Goal: Communication & Community: Answer question/provide support

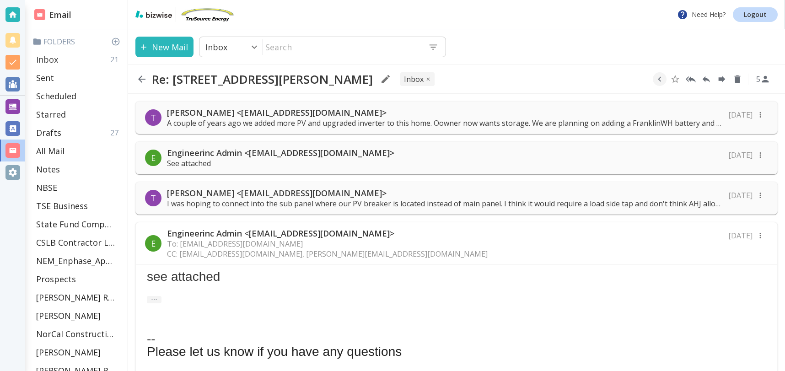
click at [64, 59] on div "Inbox 21" at bounding box center [77, 59] width 91 height 18
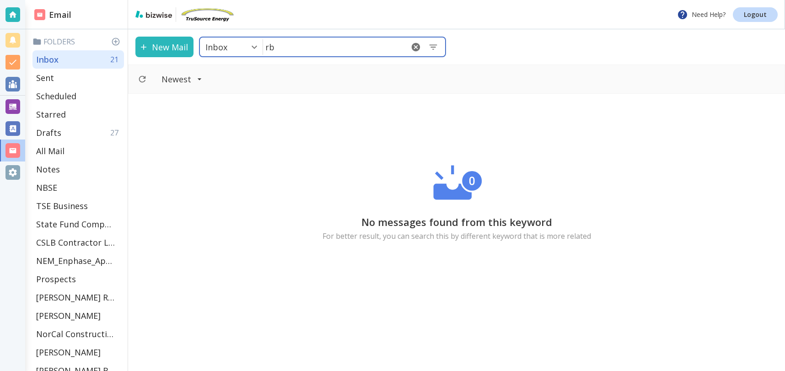
type input "r"
type input "[PERSON_NAME]"
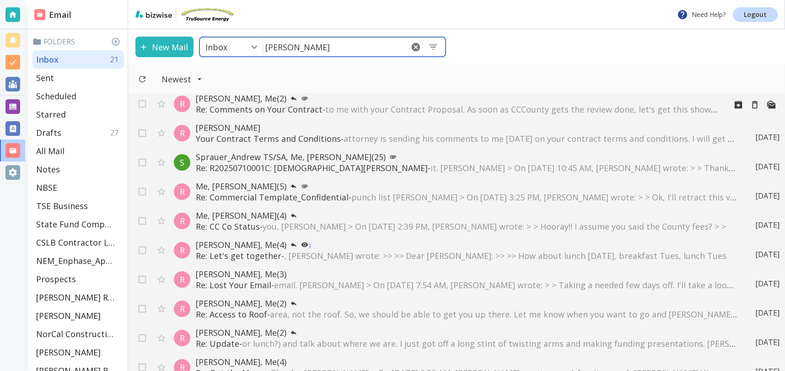
scroll to position [5, 0]
click at [448, 112] on div "R [PERSON_NAME], Me (2) Re: Comments on Your Contract - to me with your Contrac…" at bounding box center [456, 232] width 657 height 277
click at [432, 105] on span "to me with your Contract Proposal. As soon as CCCounty gets the review done, le…" at bounding box center [593, 108] width 536 height 11
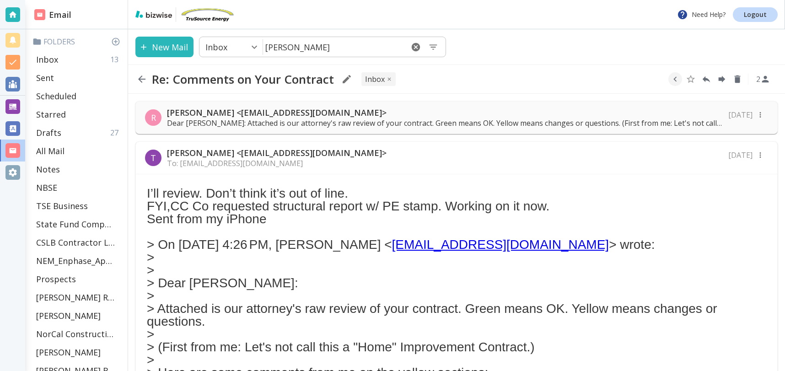
click at [190, 111] on p "[PERSON_NAME] <[EMAIL_ADDRESS][DOMAIN_NAME]>" at bounding box center [445, 112] width 556 height 11
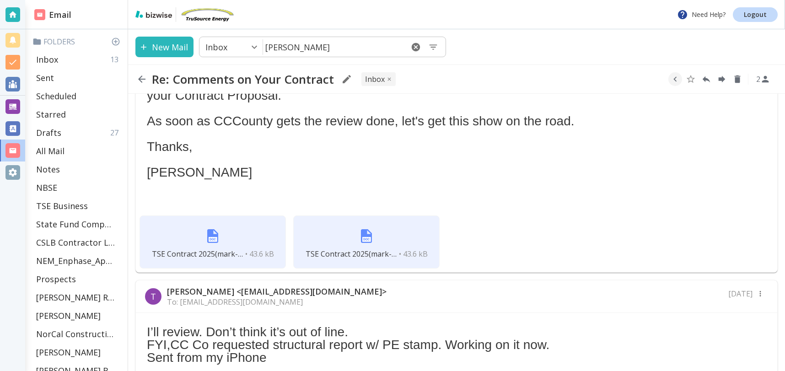
scroll to position [400, 0]
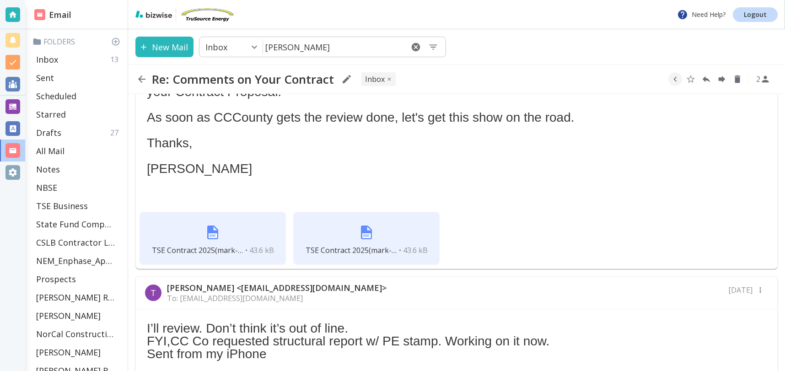
click at [258, 233] on div "TSE Contract 2025(mark-up).docx • 43.6 kB" at bounding box center [213, 238] width 146 height 53
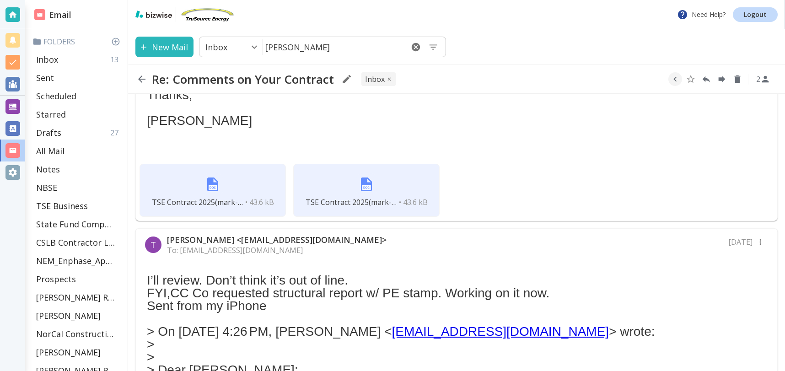
scroll to position [449, 0]
click at [362, 187] on img at bounding box center [366, 183] width 22 height 22
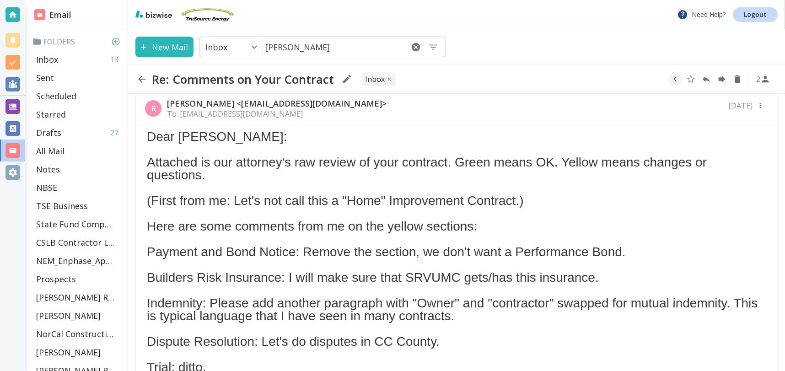
scroll to position [0, 0]
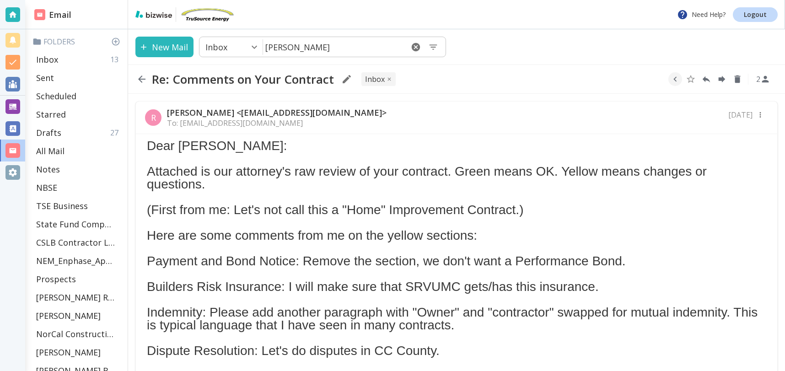
click at [358, 116] on div "R [PERSON_NAME] <[EMAIL_ADDRESS][DOMAIN_NAME]> To: [EMAIL_ADDRESS][DOMAIN_NAME]…" at bounding box center [456, 118] width 641 height 32
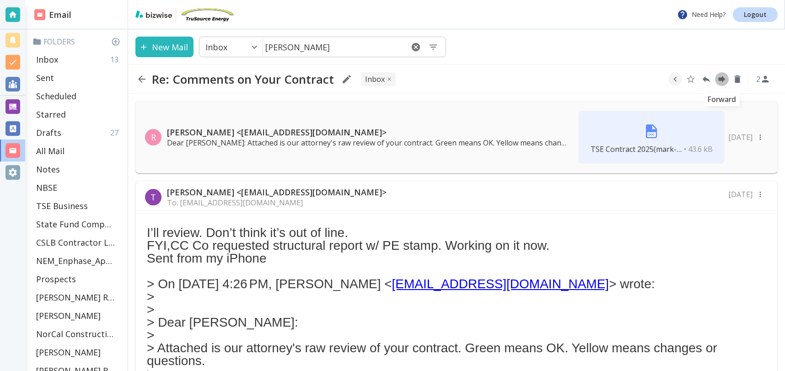
click at [721, 80] on icon "Forward" at bounding box center [722, 79] width 7 height 7
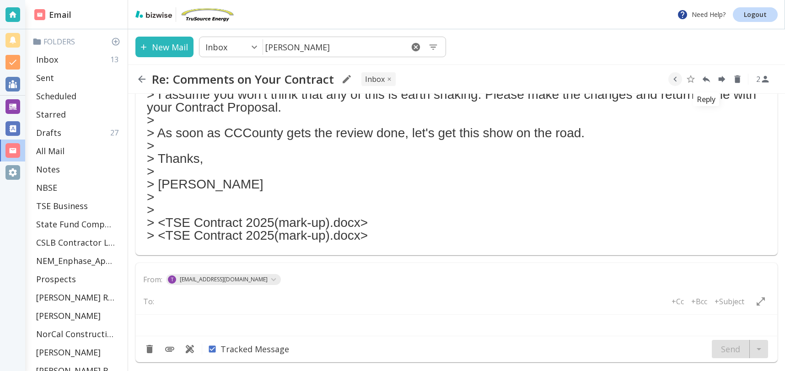
type textarea "<lo> <ips dolor="sitam_conse"> <ad>---------- Elitseddo eiusmod ---------<te> I…"
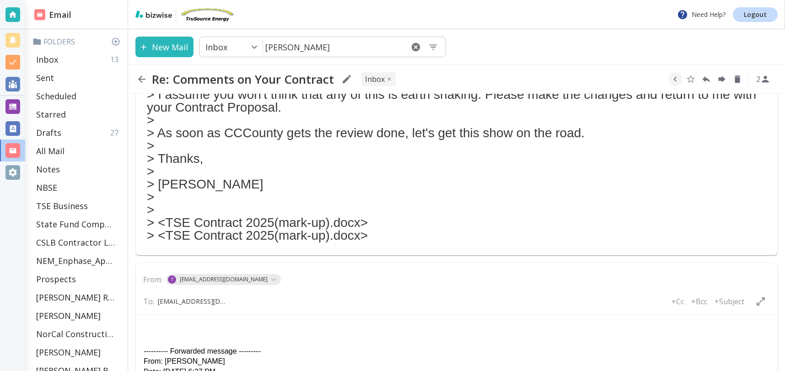
scroll to position [0, 1]
type input "[EMAIL_ADDRESS][DOMAIN_NAME]"
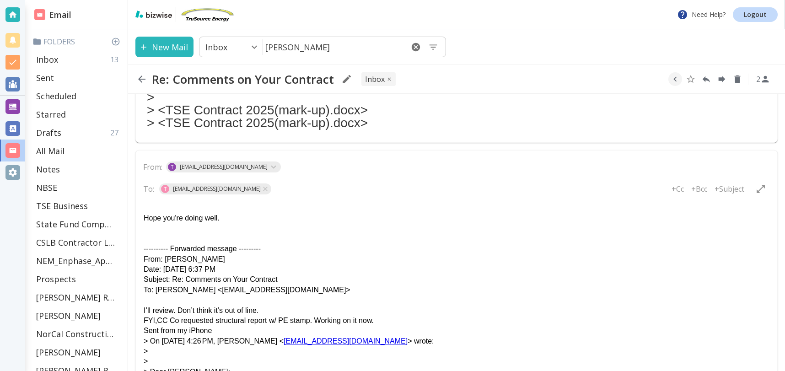
scroll to position [652, 0]
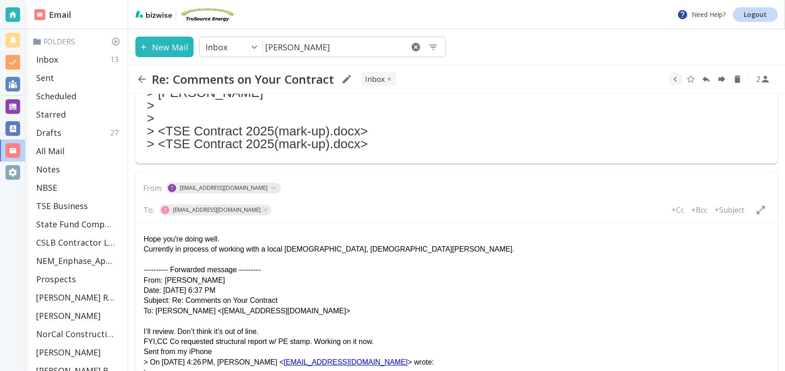
click at [405, 247] on p "Currently in process of working with a local [DEMOGRAPHIC_DATA], [DEMOGRAPHIC_D…" at bounding box center [457, 249] width 626 height 10
click at [479, 250] on p "Currently in process of working with a local [DEMOGRAPHIC_DATA], [DEMOGRAPHIC_D…" at bounding box center [457, 249] width 626 height 10
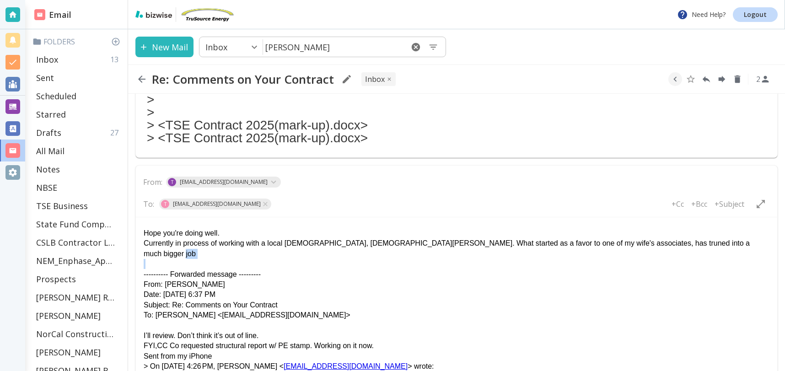
scroll to position [666, 0]
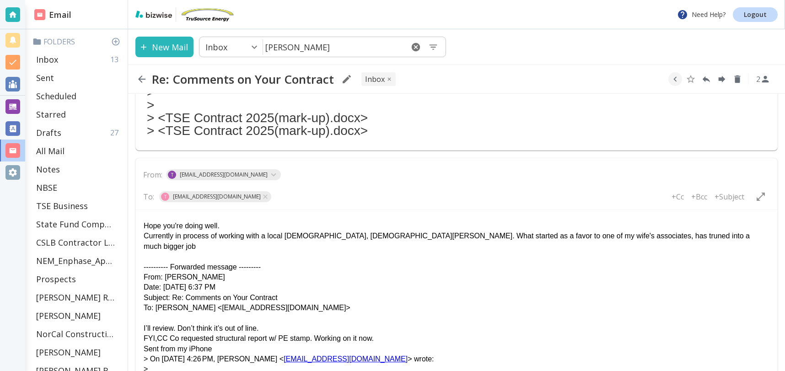
click at [667, 236] on p "Currently in process of working with a local [DEMOGRAPHIC_DATA], [DEMOGRAPHIC_D…" at bounding box center [457, 241] width 626 height 21
click at [667, 235] on p "Currently in process of working with a local [DEMOGRAPHIC_DATA], [DEMOGRAPHIC_D…" at bounding box center [457, 240] width 626 height 21
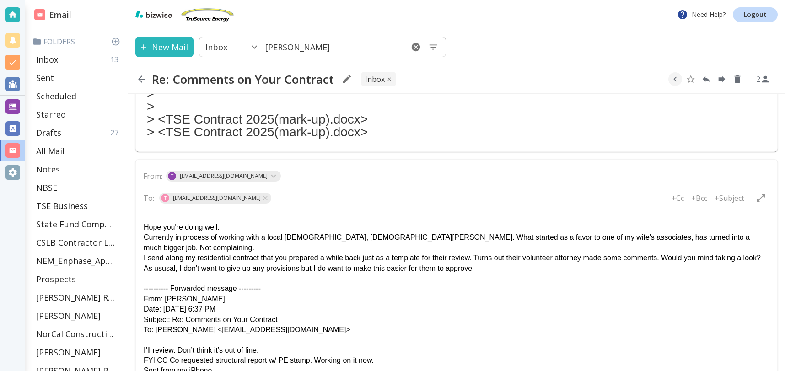
drag, startPoint x: 320, startPoint y: 268, endPoint x: 359, endPoint y: 272, distance: 39.1
click at [320, 268] on p "I send along my residential contract that you prepared a while back just as a t…" at bounding box center [457, 263] width 626 height 21
click at [516, 266] on p "I send along my residential contract that you prepared a while back just as a t…" at bounding box center [457, 263] width 626 height 21
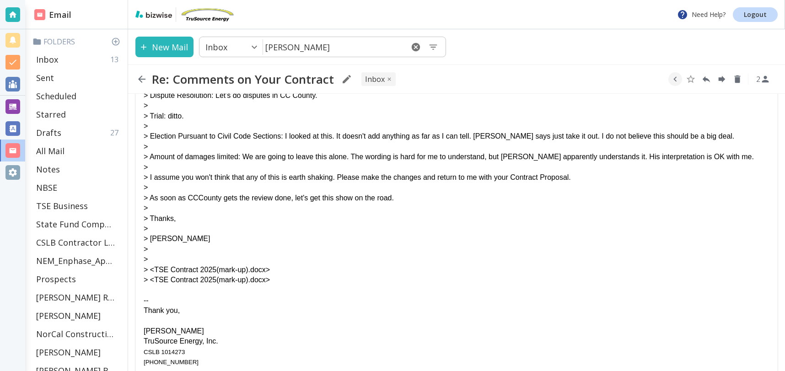
scroll to position [1194, 0]
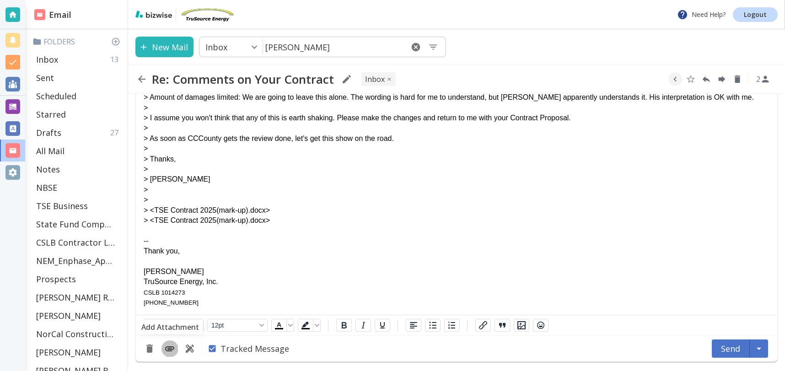
click at [172, 350] on icon "Add Attachment" at bounding box center [169, 348] width 9 height 5
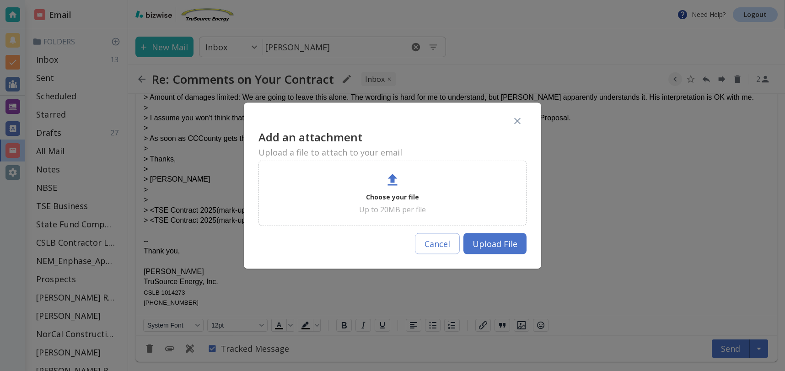
click at [393, 189] on div at bounding box center [392, 181] width 16 height 18
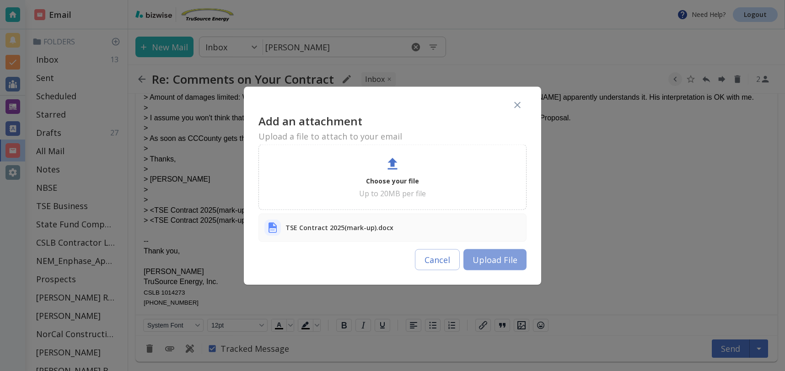
click at [491, 262] on button "Upload File" at bounding box center [494, 259] width 63 height 21
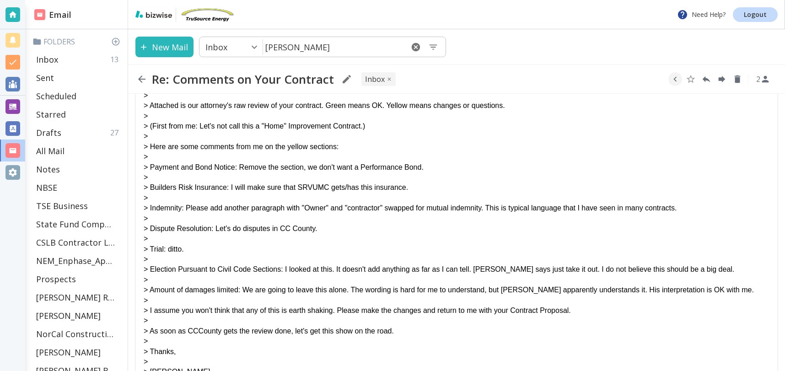
scroll to position [1235, 0]
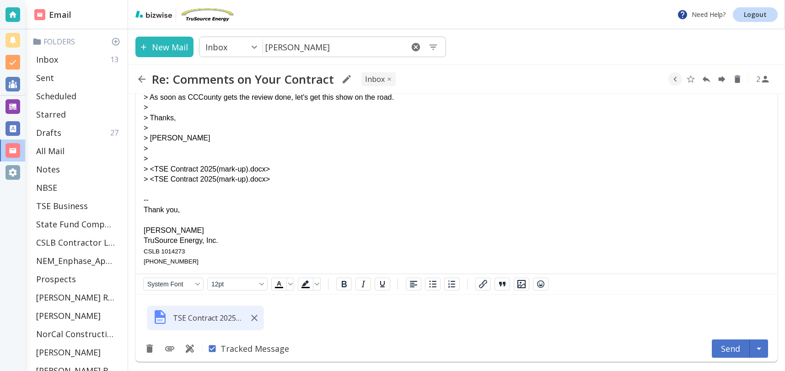
click at [731, 348] on button "Send" at bounding box center [731, 348] width 38 height 18
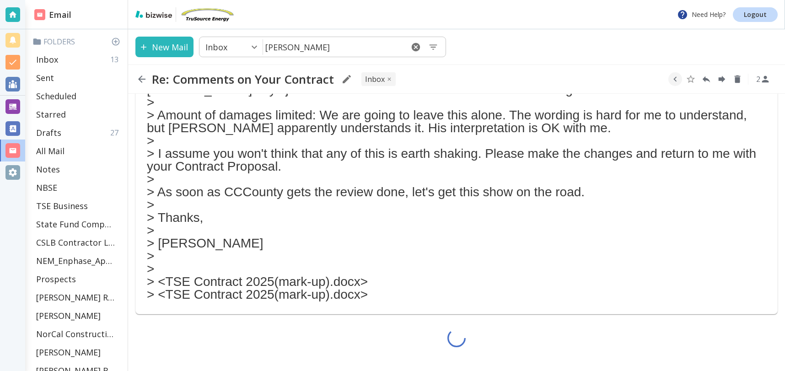
scroll to position [502, 0]
click at [60, 58] on div "Inbox 13" at bounding box center [77, 59] width 91 height 18
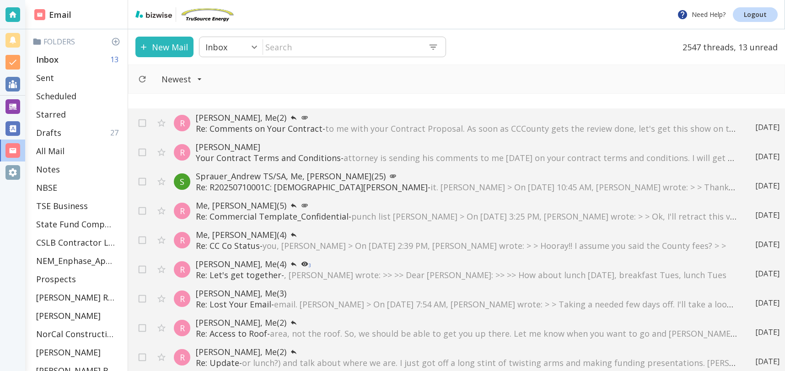
scroll to position [5, 0]
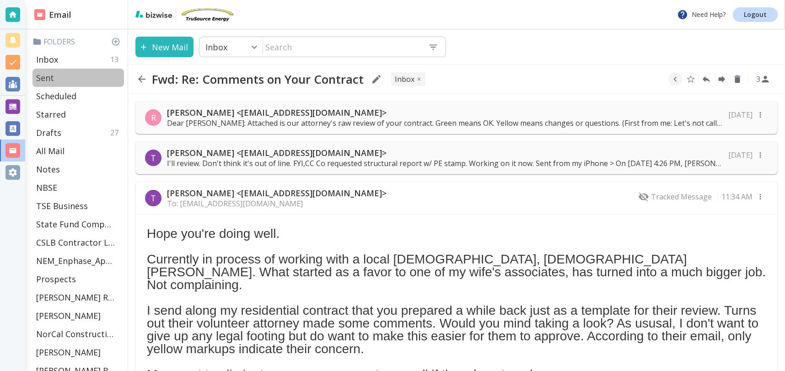
click at [60, 74] on div "Sent" at bounding box center [77, 78] width 91 height 18
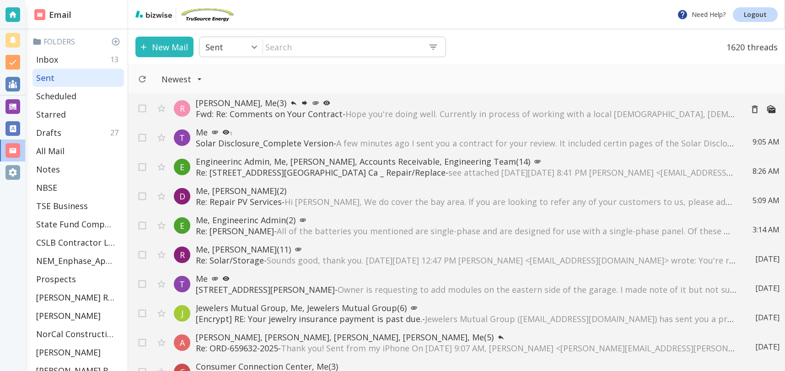
click at [680, 109] on span "Hope you're doing well. Currently in process of working with a local [DEMOGRAPH…" at bounding box center [748, 113] width 807 height 11
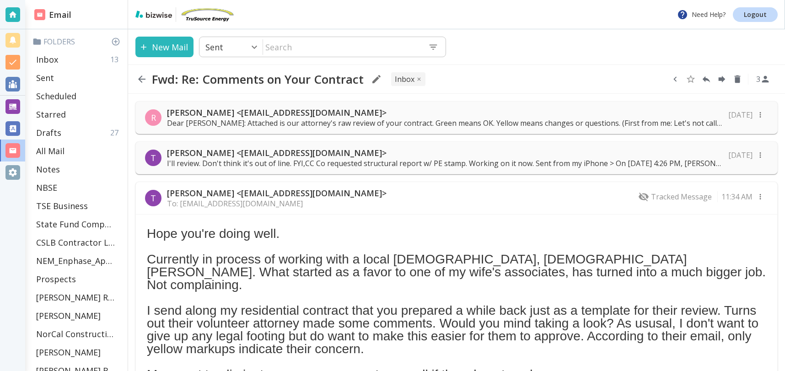
click at [680, 79] on icon "button" at bounding box center [675, 79] width 10 height 10
click at [634, 81] on button "Move to Folder" at bounding box center [640, 79] width 14 height 14
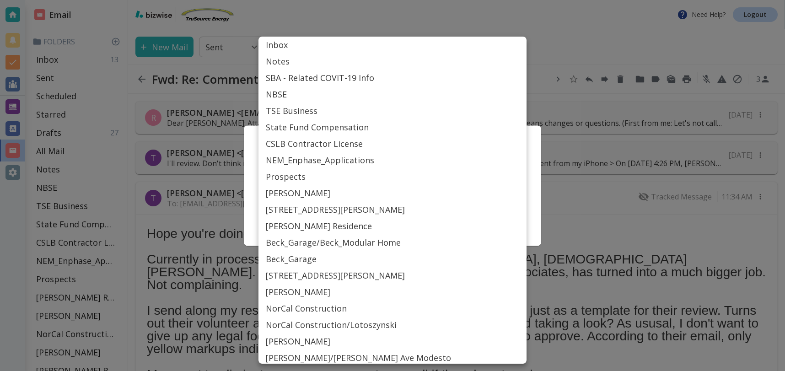
click at [317, 0] on body "Need Help? Logout Email Folders Inbox 13 Sent Scheduled Starred Drafts 27 All M…" at bounding box center [392, 0] width 785 height 0
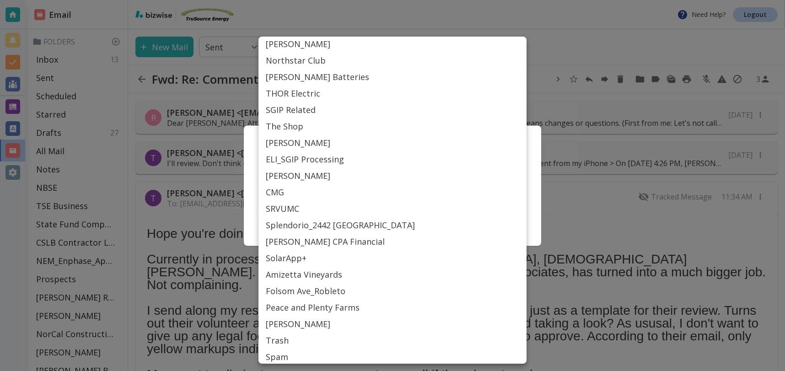
scroll to position [365, 0]
click at [290, 206] on li "SRVUMC" at bounding box center [392, 207] width 268 height 16
type input "Label_77"
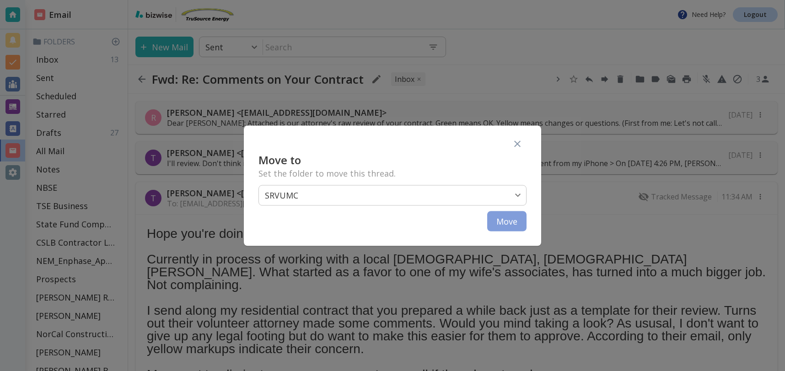
click at [511, 220] on button "Move" at bounding box center [506, 221] width 39 height 20
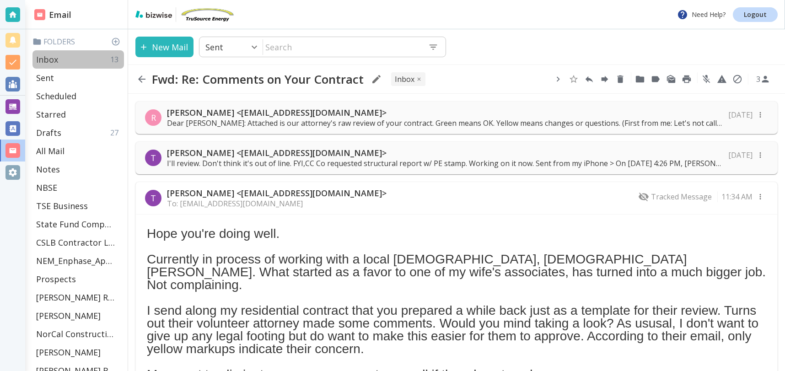
click at [57, 60] on p "Inbox" at bounding box center [47, 59] width 22 height 11
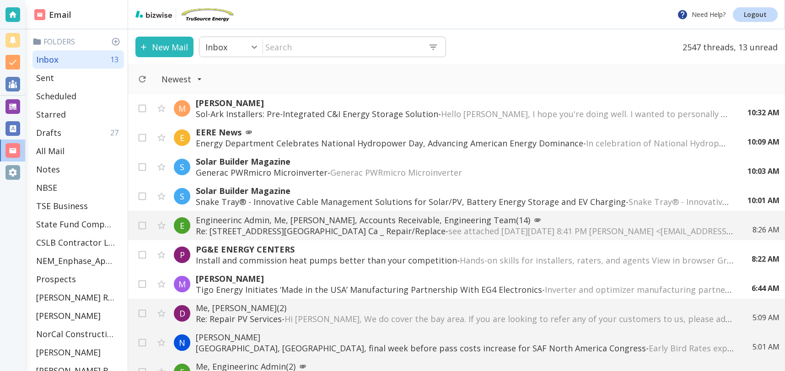
click at [277, 194] on div "M [PERSON_NAME] Sol-Ark Installers: Pre-Integrated C&I Energy Storage Solution …" at bounding box center [456, 232] width 657 height 277
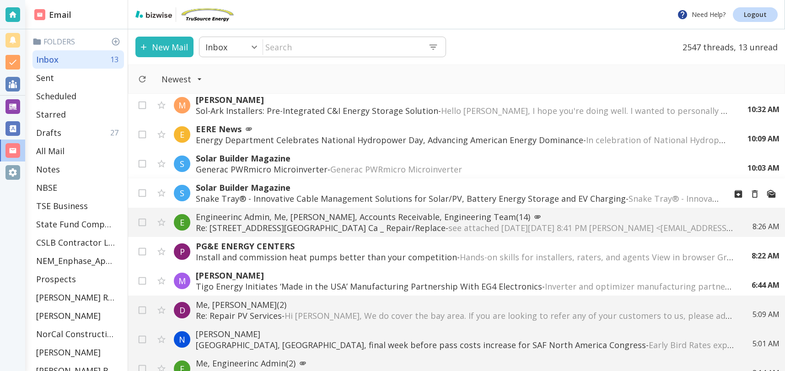
click at [262, 194] on p "Snake Tray® - Innovative Cable Management Solutions for Solar/PV, Battery Energ…" at bounding box center [457, 198] width 523 height 11
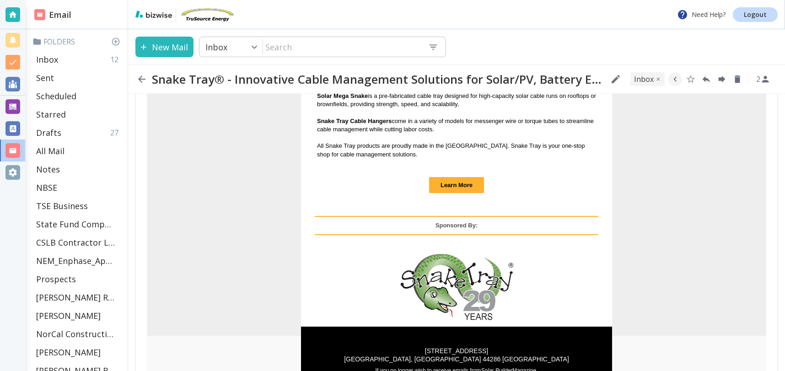
scroll to position [603, 0]
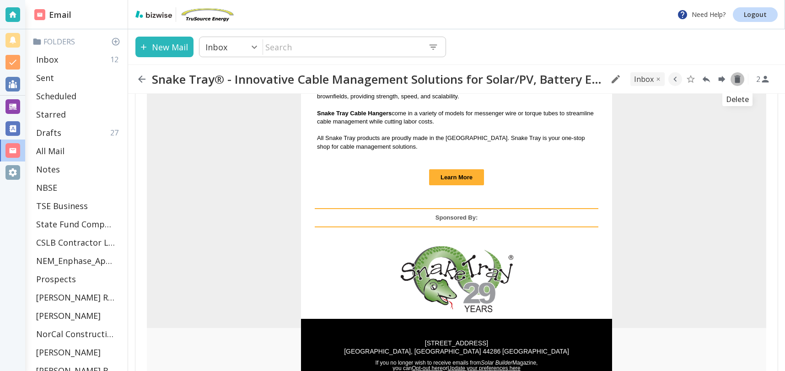
click at [740, 76] on icon "Delete" at bounding box center [737, 79] width 10 height 10
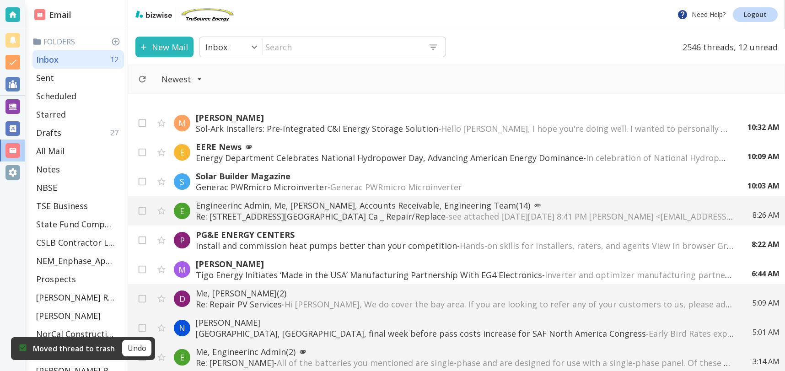
scroll to position [3, 0]
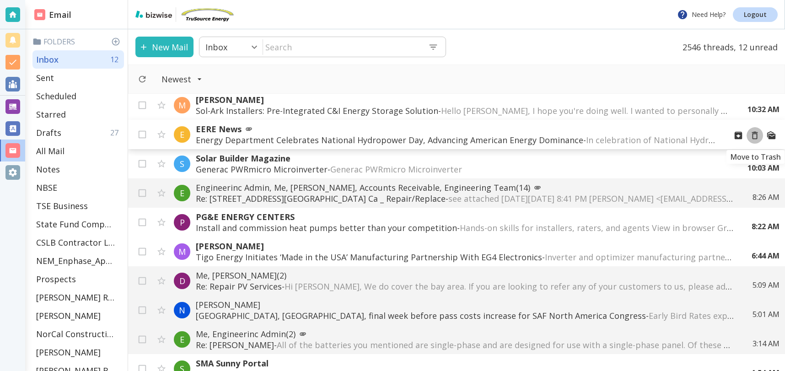
click at [755, 134] on icon "Move to Trash" at bounding box center [755, 136] width 6 height 8
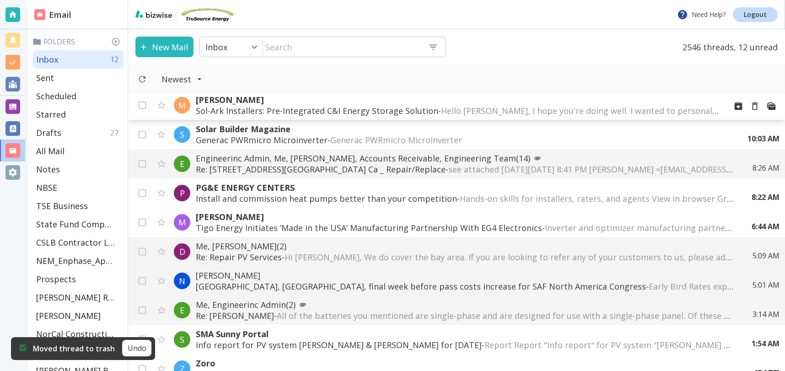
click at [414, 111] on p "Sol-Ark Installers: Pre-Integrated C&I Energy Storage Solution - Hello [PERSON_…" at bounding box center [457, 110] width 523 height 11
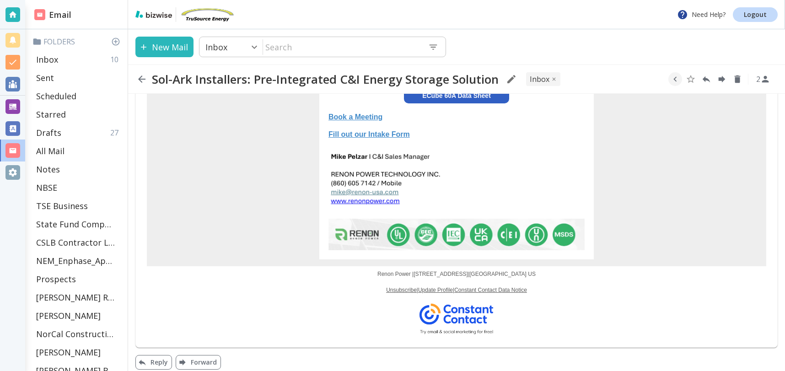
scroll to position [604, 0]
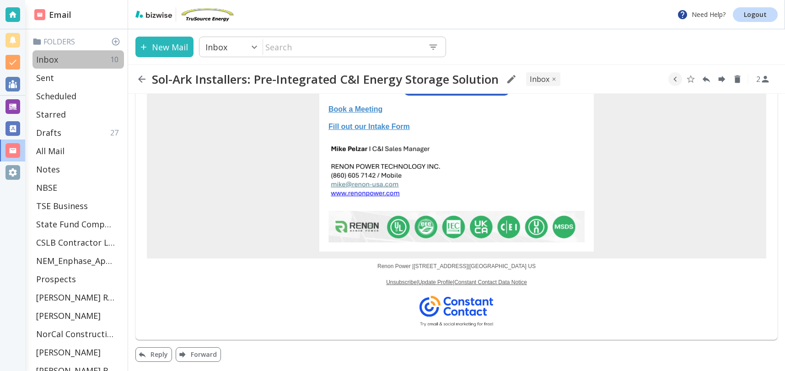
click at [93, 64] on div "Inbox 10" at bounding box center [77, 59] width 91 height 18
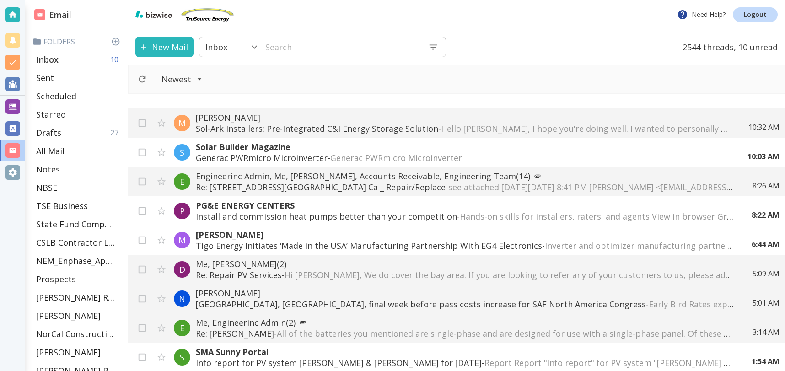
scroll to position [3, 0]
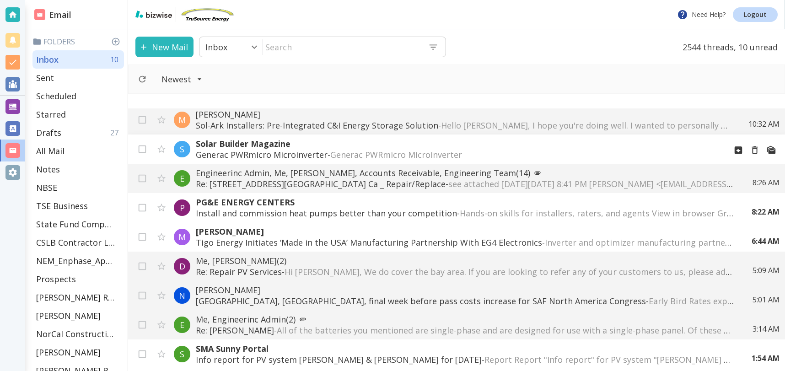
click at [616, 153] on span "Generac PWRmicro Microinverter ‌ ‌ ‌ ‌ ‌ ‌ ‌ ‌ ‌ ‌ ‌ ‌ ‌ ‌ ‌ ‌ ‌ ‌ ‌ ‌ ‌ ‌ ‌ ‌ …" at bounding box center [493, 154] width 326 height 11
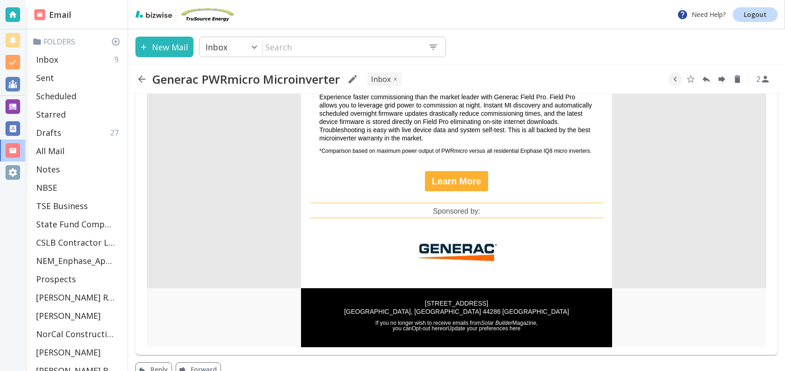
scroll to position [421, 0]
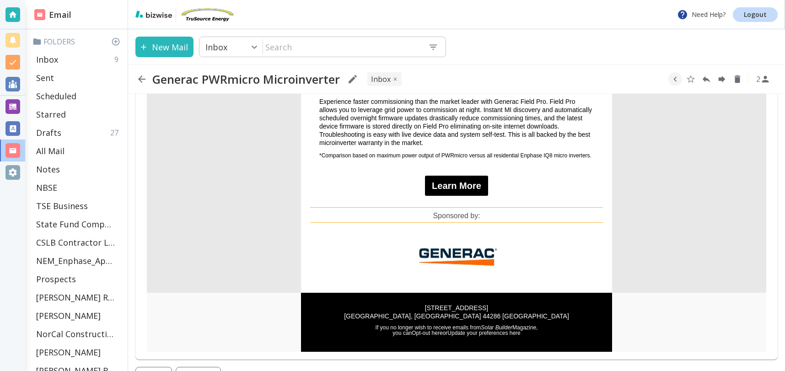
click at [472, 184] on span "Learn More" at bounding box center [456, 186] width 49 height 10
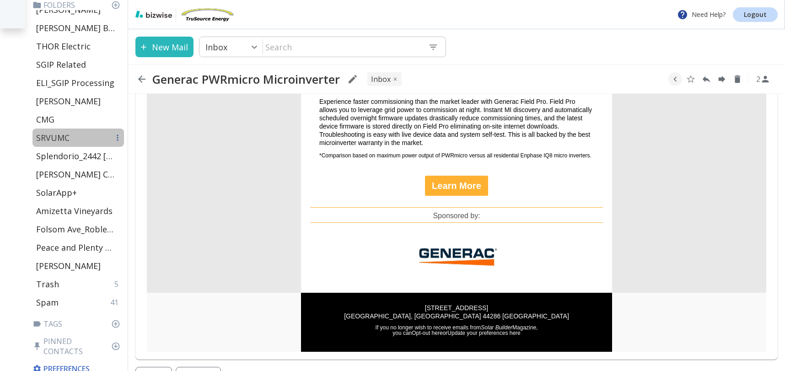
click at [59, 136] on p "SRVUMC" at bounding box center [52, 137] width 33 height 11
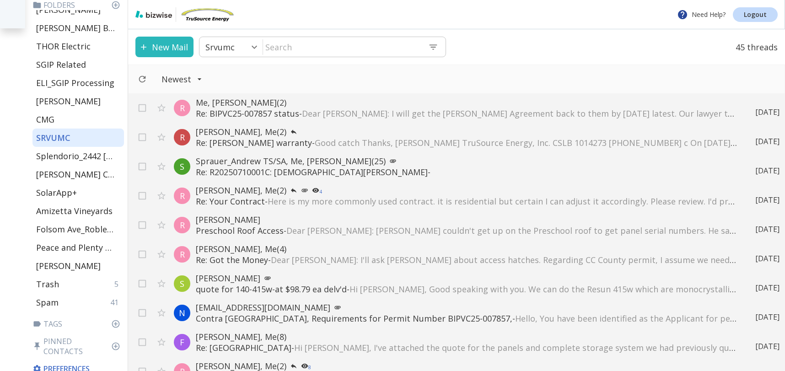
scroll to position [104, 0]
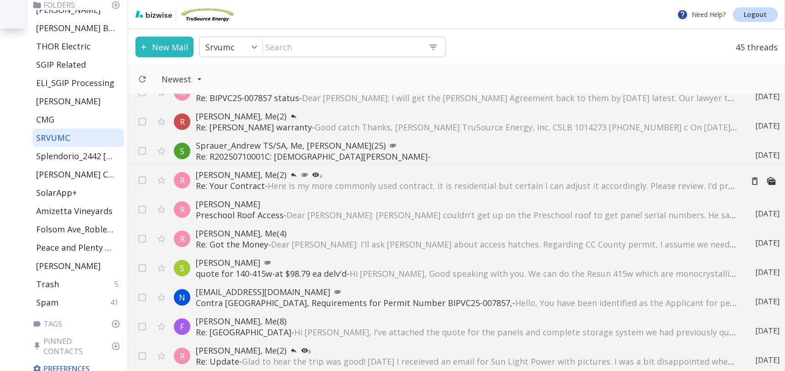
click at [377, 186] on span "Here is my more commonly used contract. it is residential but certain I can adj…" at bounding box center [672, 185] width 808 height 11
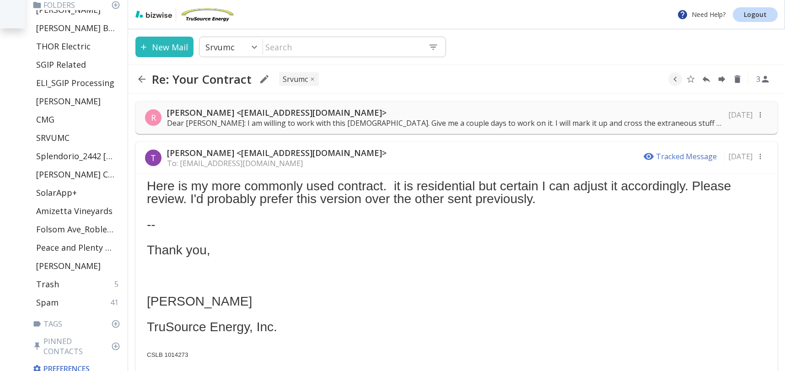
click at [366, 130] on div "R [PERSON_NAME] <[EMAIL_ADDRESS][DOMAIN_NAME]> Dear [PERSON_NAME]: I am willing…" at bounding box center [456, 117] width 642 height 33
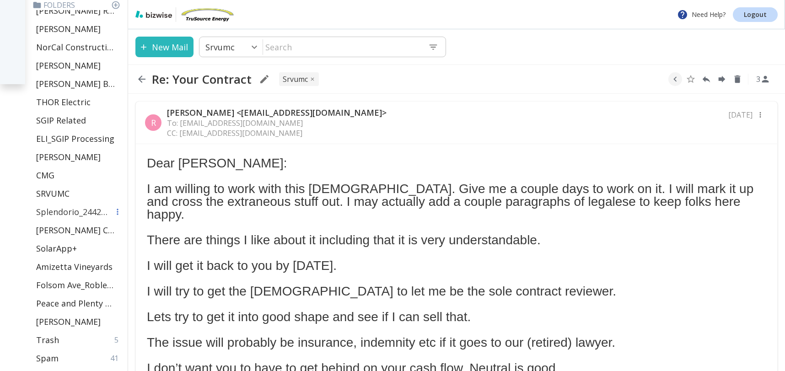
scroll to position [286, 0]
click at [51, 192] on p "SRVUMC" at bounding box center [52, 193] width 33 height 11
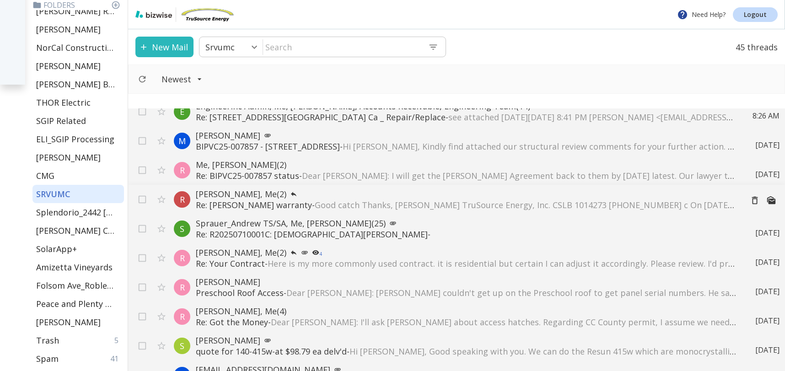
scroll to position [46, 0]
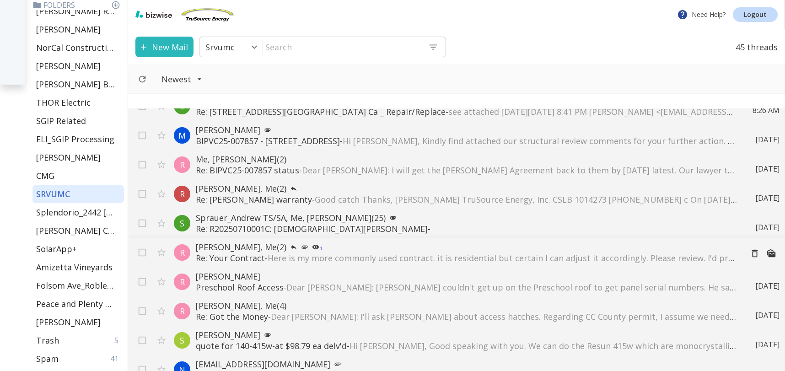
click at [373, 260] on span "Here is my more commonly used contract. it is residential but certain I can adj…" at bounding box center [672, 258] width 808 height 11
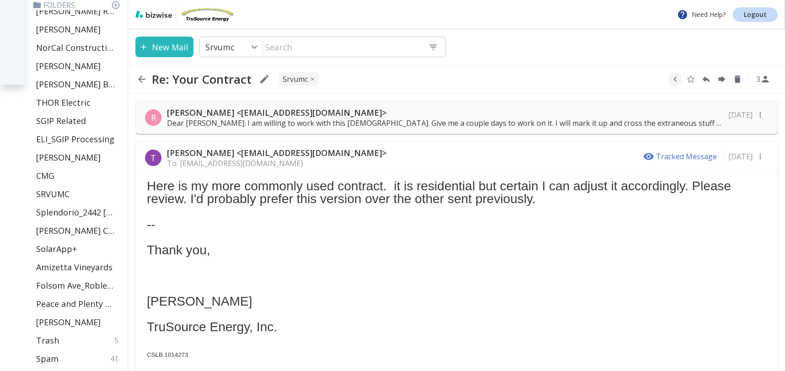
click at [204, 118] on p "Dear [PERSON_NAME]: I am willing to work with this [DEMOGRAPHIC_DATA]. Give me …" at bounding box center [445, 123] width 556 height 10
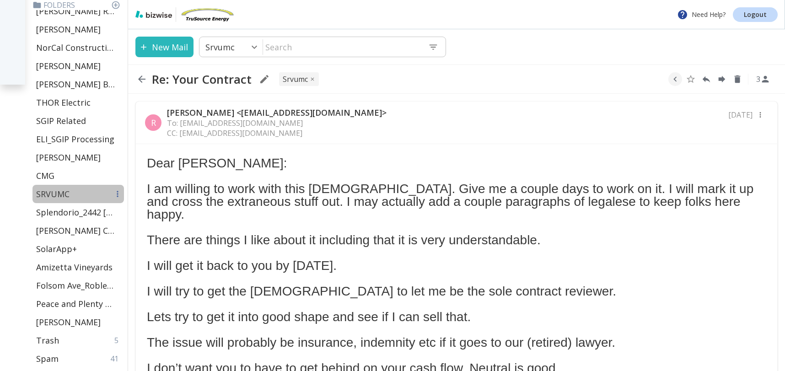
click at [59, 193] on p "SRVUMC" at bounding box center [52, 193] width 33 height 11
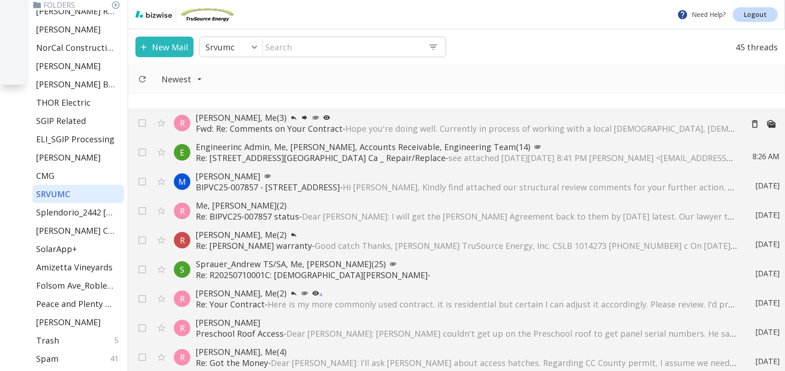
click at [400, 131] on span "Hope you're doing well. Currently in process of working with a local [DEMOGRAPH…" at bounding box center [748, 128] width 807 height 11
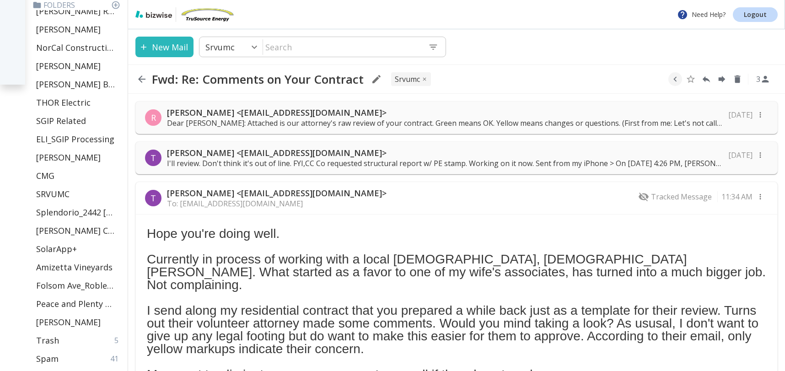
click at [439, 162] on p "I'll review. Don't think it's out of line. FYI,CC Co requested structural repor…" at bounding box center [445, 163] width 556 height 10
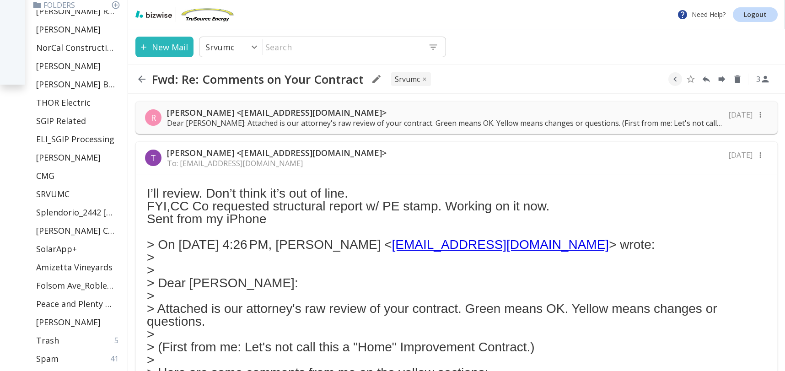
click at [381, 125] on p "Dear [PERSON_NAME]: Attached is our attorney's raw review of your contract. Gre…" at bounding box center [445, 123] width 556 height 10
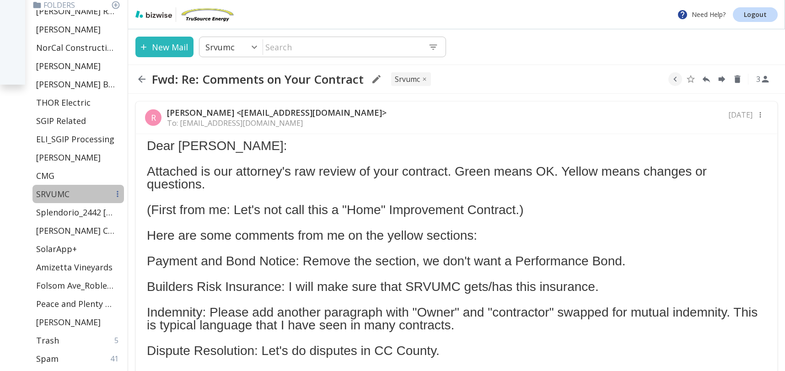
click at [55, 188] on p "SRVUMC" at bounding box center [52, 193] width 33 height 11
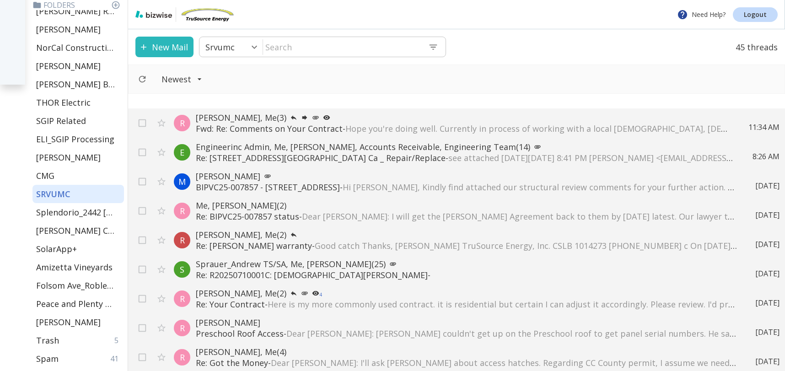
scroll to position [0, 0]
click at [304, 215] on p "Re: BIPVC25-007857 status - Dear [PERSON_NAME]: I will get the [PERSON_NAME] Ag…" at bounding box center [466, 215] width 540 height 11
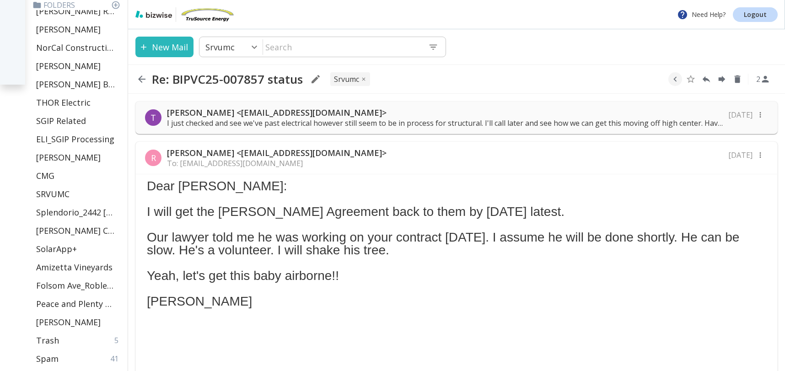
click at [246, 121] on p "I just checked and see we've past electrical however still seem to be in proces…" at bounding box center [445, 123] width 556 height 10
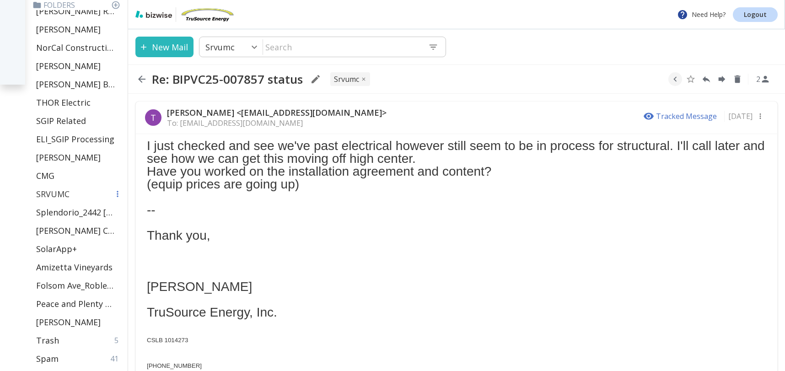
click at [77, 199] on div "SRVUMC" at bounding box center [77, 194] width 91 height 18
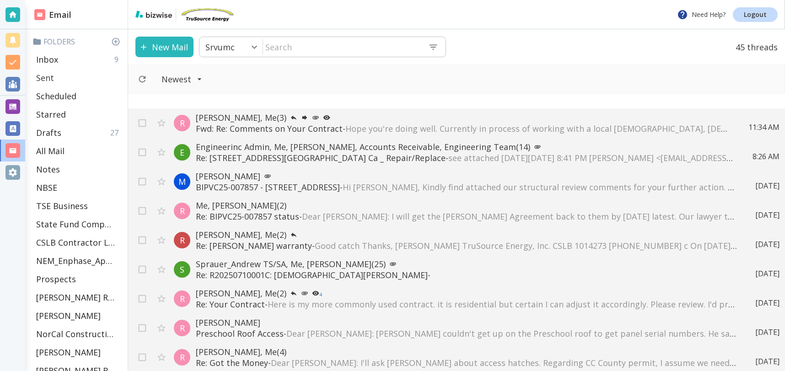
click at [54, 76] on div "Sent" at bounding box center [77, 78] width 91 height 18
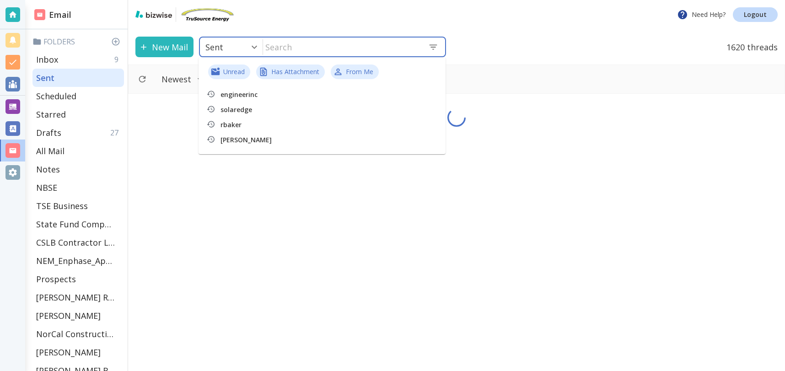
click at [375, 54] on input "text" at bounding box center [342, 47] width 158 height 19
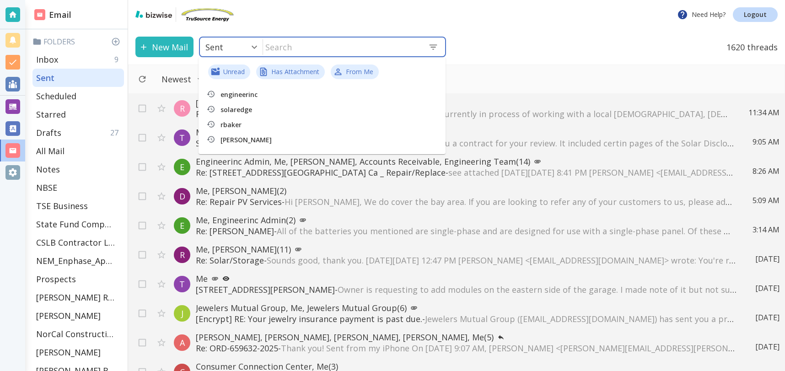
click at [233, 139] on p "[PERSON_NAME]" at bounding box center [284, 139] width 128 height 11
type input "0"
type input "[PERSON_NAME]"
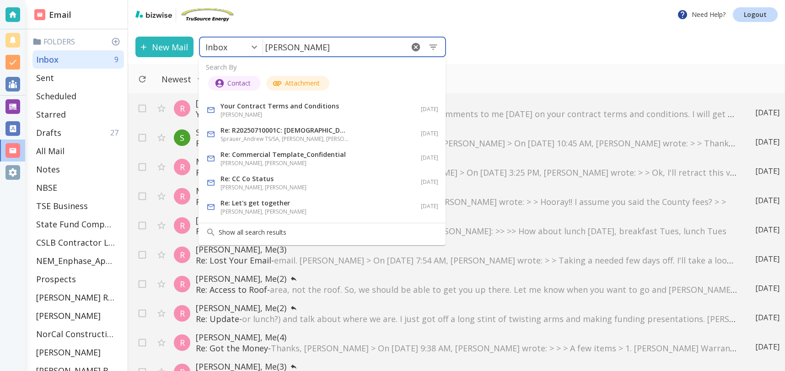
click at [339, 209] on h6 "[PERSON_NAME], [PERSON_NAME]" at bounding box center [284, 211] width 128 height 9
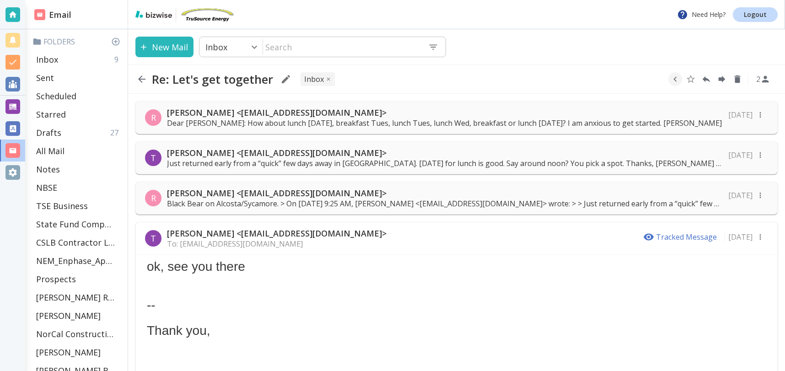
click at [407, 204] on p "Black Bear on Alcosta/Sycamore. > On [DATE] 9:25 AM, [PERSON_NAME] <[EMAIL_ADDR…" at bounding box center [445, 204] width 556 height 10
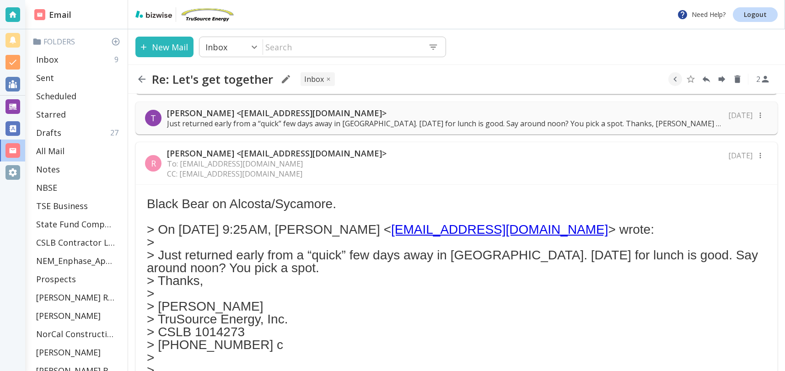
scroll to position [35, 0]
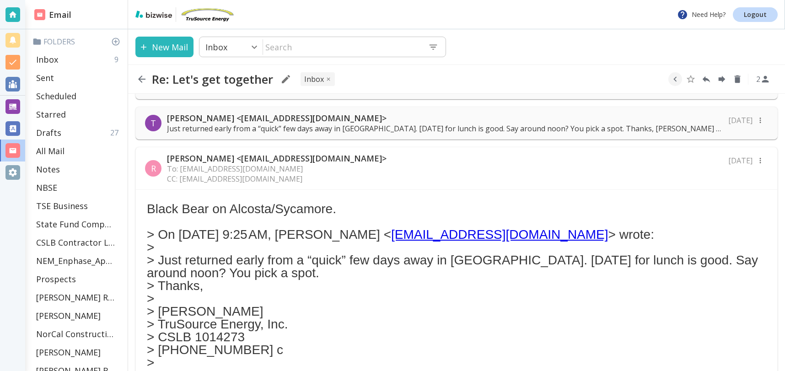
click at [423, 122] on p "[PERSON_NAME] <[EMAIL_ADDRESS][DOMAIN_NAME]>" at bounding box center [445, 118] width 556 height 11
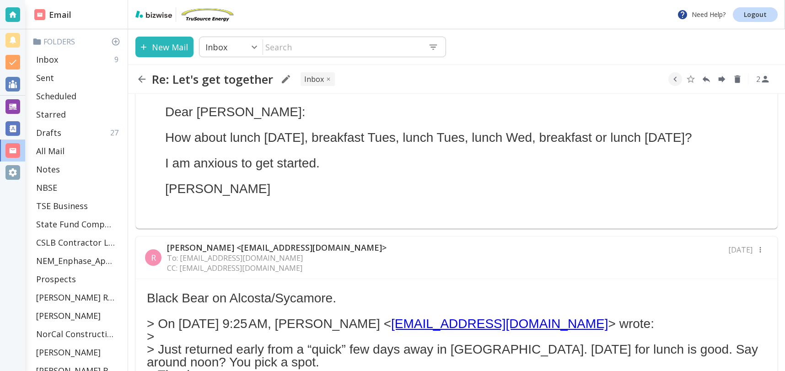
scroll to position [0, 0]
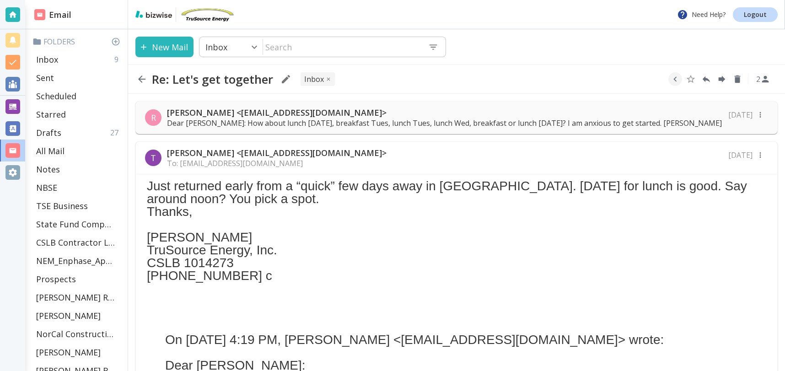
click at [278, 118] on p "Dear [PERSON_NAME]: How about lunch [DATE], breakfast Tues, lunch Tues, lunch W…" at bounding box center [444, 123] width 555 height 10
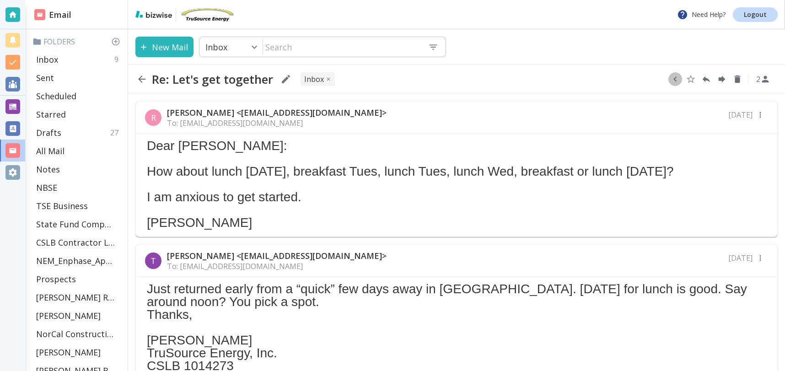
click at [676, 75] on icon "button" at bounding box center [675, 79] width 10 height 10
click at [637, 80] on icon "Move to Folder" at bounding box center [640, 79] width 8 height 7
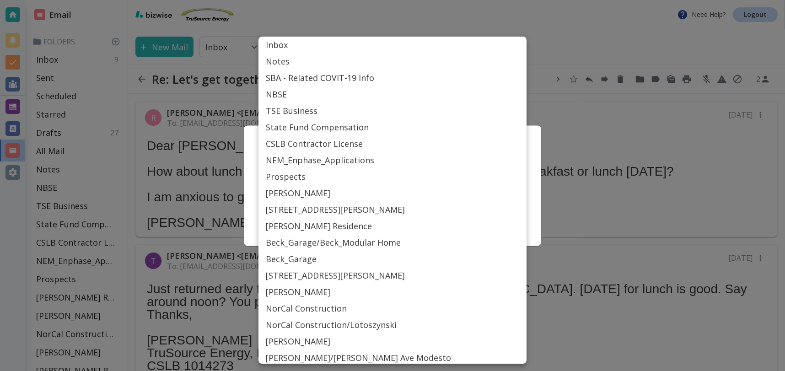
click at [295, 0] on body "Need Help? Logout Email Folders Inbox 9 Sent Scheduled Starred Drafts 27 All Ma…" at bounding box center [392, 0] width 785 height 0
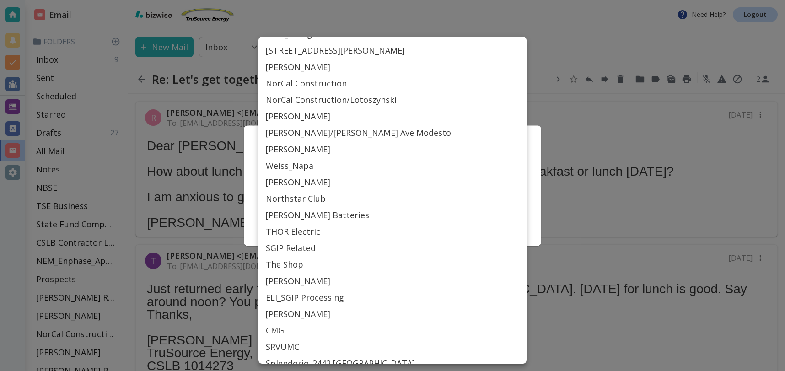
scroll to position [229, 0]
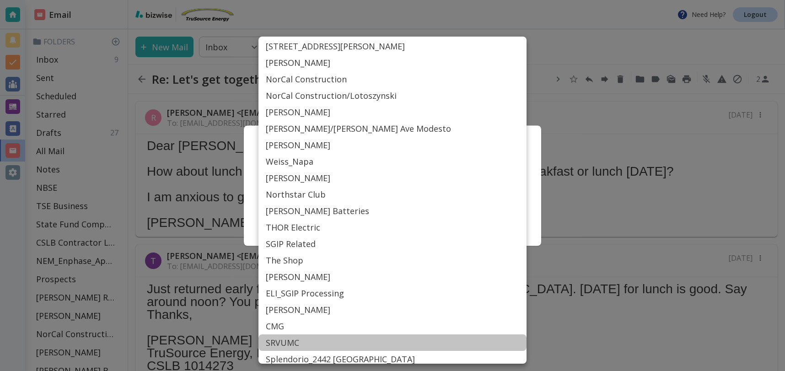
click at [279, 341] on li "SRVUMC" at bounding box center [392, 342] width 268 height 16
type input "Label_77"
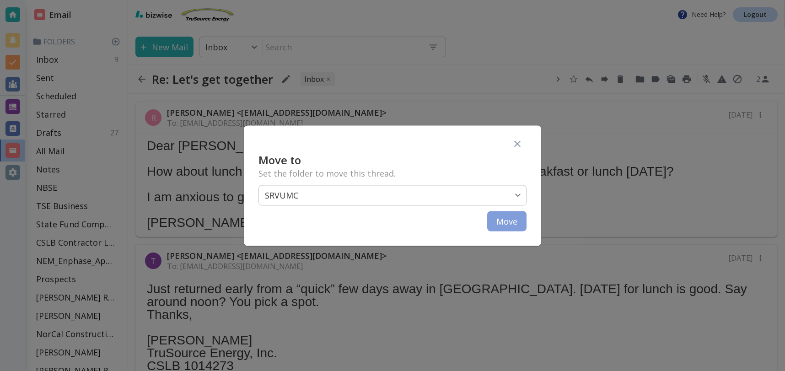
click at [519, 223] on button "Move" at bounding box center [506, 221] width 39 height 20
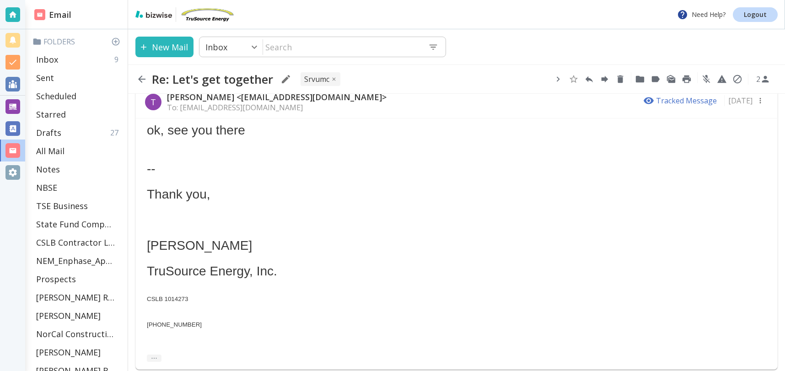
scroll to position [933, 0]
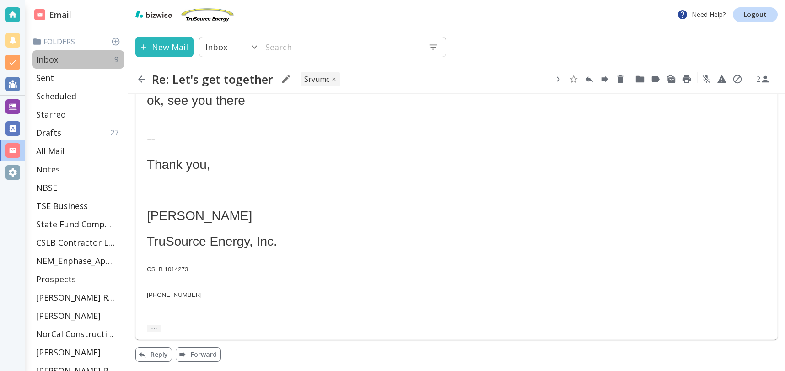
click at [55, 62] on p "Inbox" at bounding box center [47, 59] width 22 height 11
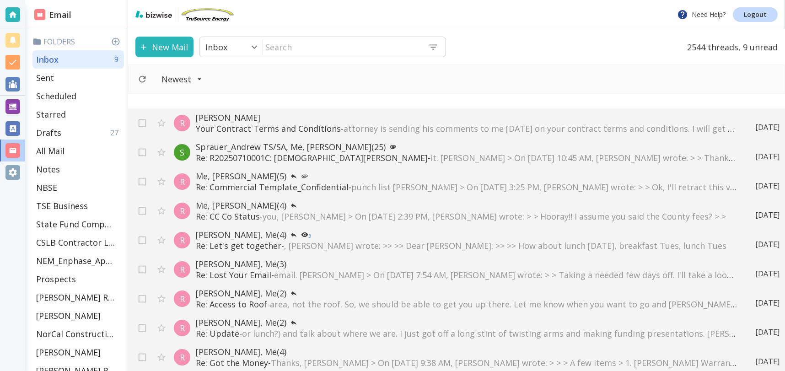
drag, startPoint x: 51, startPoint y: 59, endPoint x: 125, endPoint y: 112, distance: 90.9
click at [51, 59] on p "Inbox" at bounding box center [47, 59] width 22 height 11
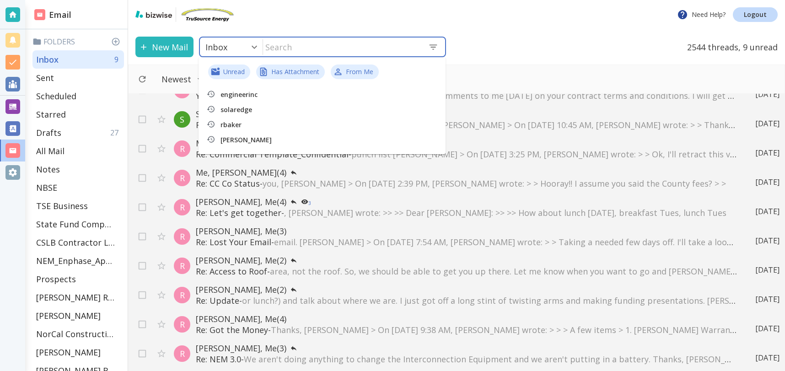
click at [360, 48] on input "text" at bounding box center [342, 47] width 158 height 19
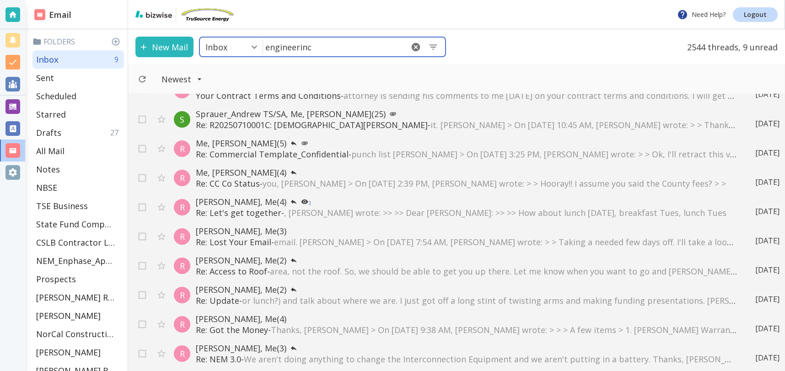
type input "engineerinc"
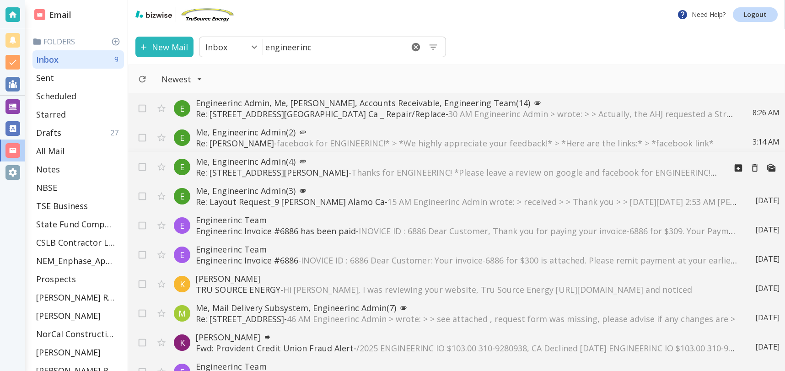
click at [374, 172] on span "Thanks for ENGINEERINC! *Please leave a review on google and facebook for ENGIN…" at bounding box center [607, 172] width 513 height 11
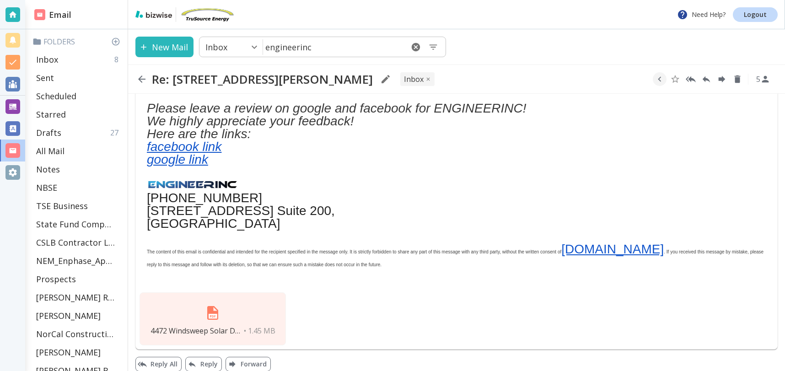
scroll to position [305, 0]
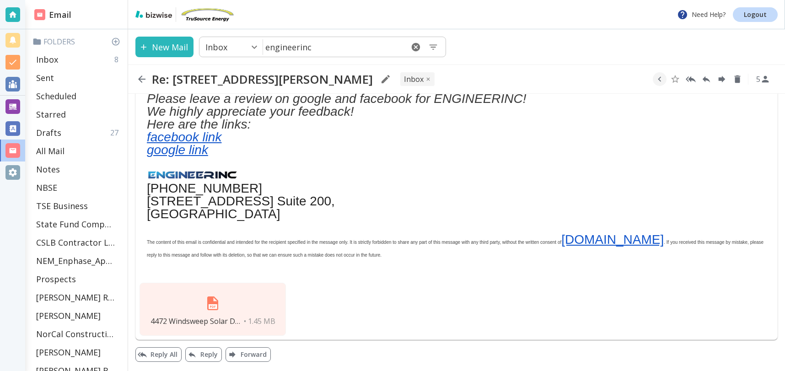
click at [209, 304] on img at bounding box center [213, 303] width 22 height 22
